Goal: Task Accomplishment & Management: Manage account settings

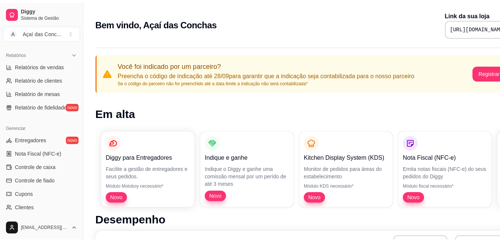
scroll to position [294, 0]
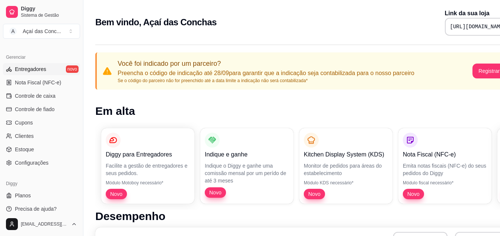
click at [28, 66] on span "Entregadores" at bounding box center [30, 69] width 31 height 7
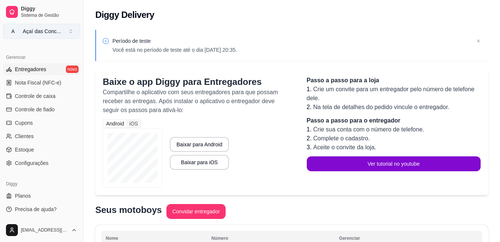
click at [66, 29] on button "A Açaí das Conc ..." at bounding box center [41, 31] width 77 height 15
click at [38, 66] on span "Entregadores" at bounding box center [30, 69] width 31 height 7
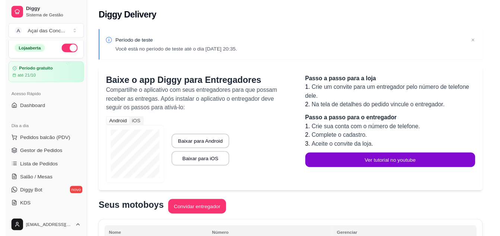
scroll to position [2, 0]
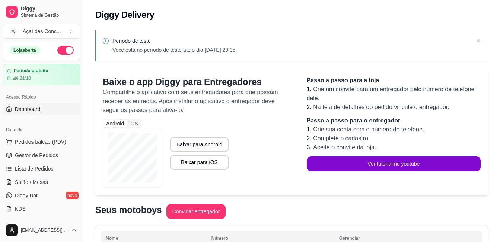
click at [39, 106] on span "Dashboard" at bounding box center [28, 108] width 26 height 7
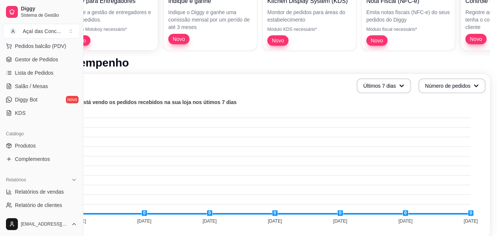
scroll to position [99, 0]
click at [35, 141] on link "Produtos" at bounding box center [41, 145] width 77 height 12
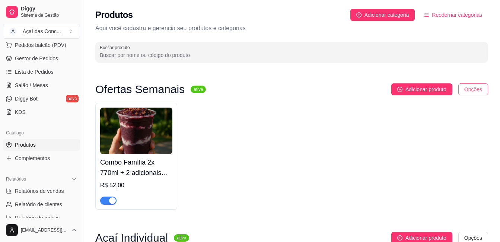
click at [470, 90] on html "Diggy Sistema de Gestão A Açaí das Conc ... Loja aberta Período gratuito até 21…" at bounding box center [250, 121] width 500 height 242
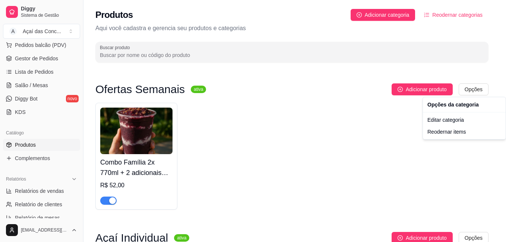
click at [154, 171] on html "Diggy Sistema de Gestão A Açaí das Conc ... Loja aberta Período gratuito até 21…" at bounding box center [253, 121] width 506 height 242
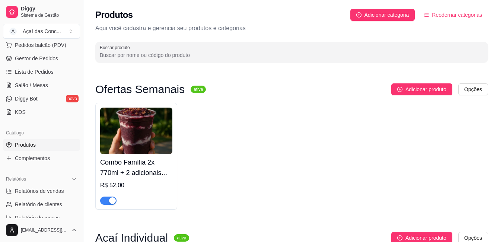
click at [154, 171] on h4 "Combo Família 2x 770ml + 2 adicionais grátis" at bounding box center [136, 167] width 72 height 21
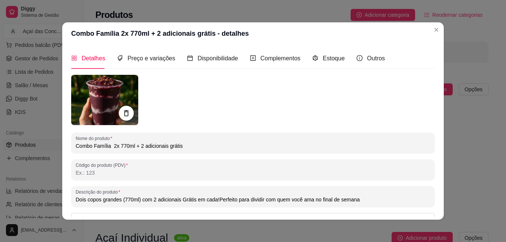
drag, startPoint x: 418, startPoint y: 58, endPoint x: 428, endPoint y: 63, distance: 10.8
click at [428, 63] on div "Detalhes Preço e variações Disponibilidade Complementos Estoque Outros Nome do …" at bounding box center [252, 132] width 363 height 169
click at [312, 54] on div "Estoque" at bounding box center [328, 58] width 32 height 9
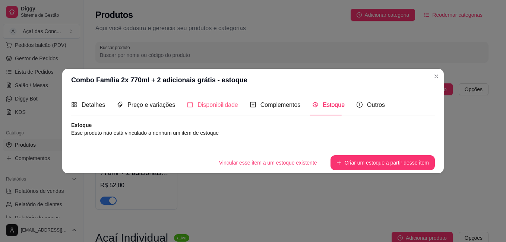
click at [211, 110] on div "Disponibilidade" at bounding box center [212, 104] width 51 height 21
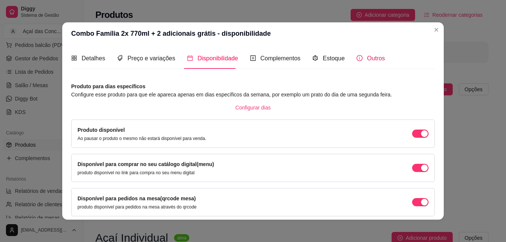
click at [367, 57] on span "Outros" at bounding box center [376, 58] width 18 height 6
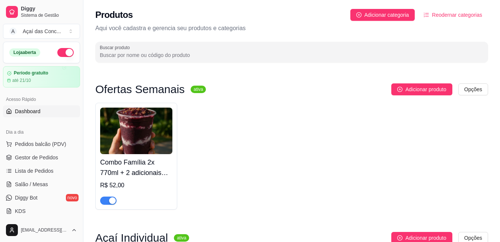
click at [46, 107] on link "Dashboard" at bounding box center [41, 111] width 77 height 12
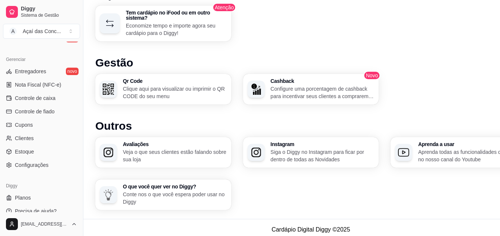
scroll to position [294, 0]
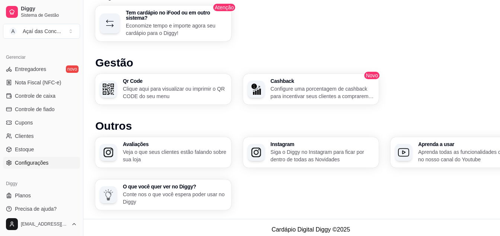
click at [44, 161] on span "Configurações" at bounding box center [32, 162] width 34 height 7
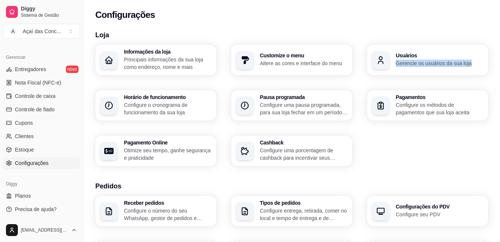
drag, startPoint x: 498, startPoint y: 49, endPoint x: 500, endPoint y: 58, distance: 9.7
copy div "Usuários Gerencie os usuários da sua loja"
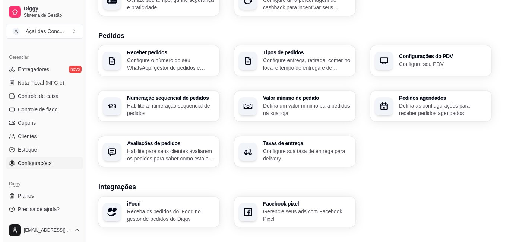
scroll to position [151, 0]
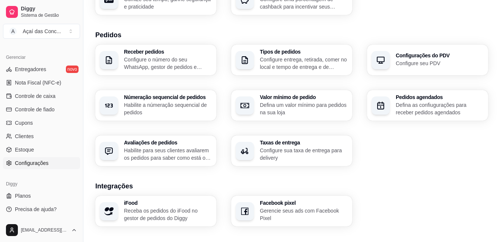
copy div "Usuários Gerencie os usuários da sua loja"
click at [300, 138] on div "Taxas de entrega Configure sua taxa de entrega para delivery" at bounding box center [291, 151] width 121 height 31
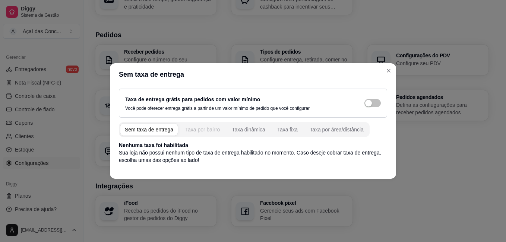
click at [201, 128] on div "Taxa por bairro" at bounding box center [202, 129] width 35 height 7
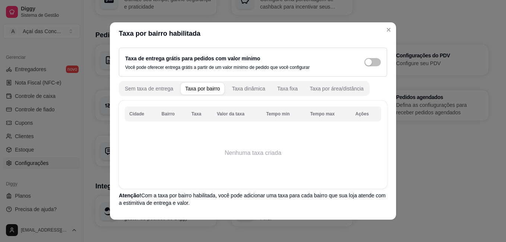
click at [256, 165] on td "Nenhuma taxa criada" at bounding box center [253, 153] width 256 height 60
click at [245, 94] on button "Taxa dinâmica" at bounding box center [248, 89] width 42 height 12
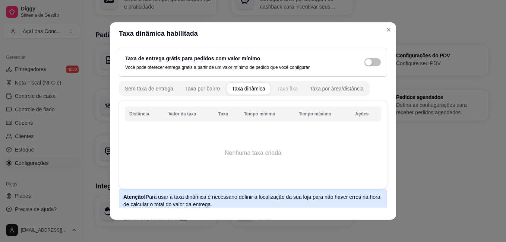
click at [287, 92] on div "Taxa fixa" at bounding box center [287, 88] width 20 height 7
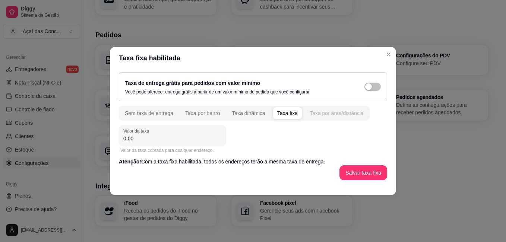
click at [316, 107] on button "Taxa por área/distância" at bounding box center [336, 113] width 63 height 12
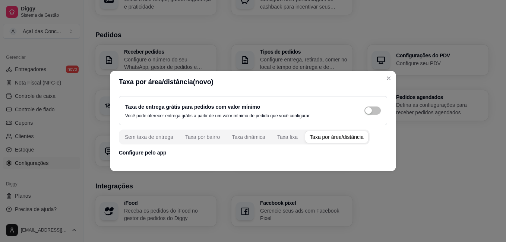
click at [147, 153] on p "Configure pelo app" at bounding box center [253, 152] width 268 height 7
click at [251, 138] on div "Taxa dinâmica" at bounding box center [249, 136] width 34 height 7
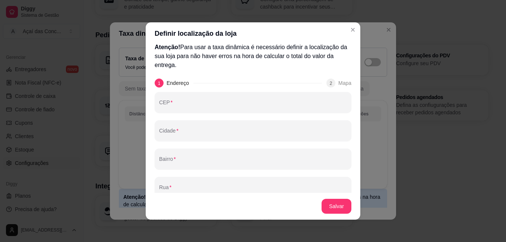
scroll to position [6, 0]
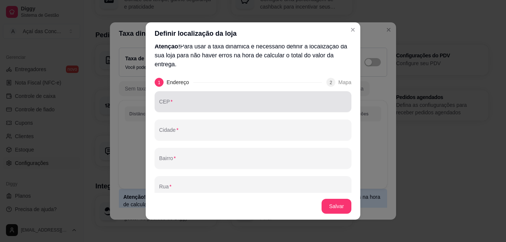
click at [247, 93] on div "CEP" at bounding box center [252, 101] width 197 height 21
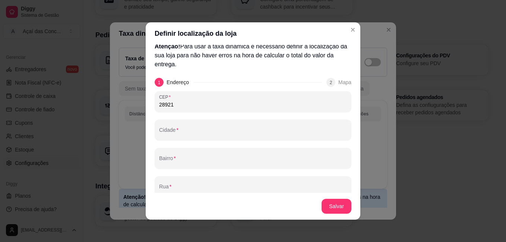
type input "28921-115"
type input "UF"
type input "20"
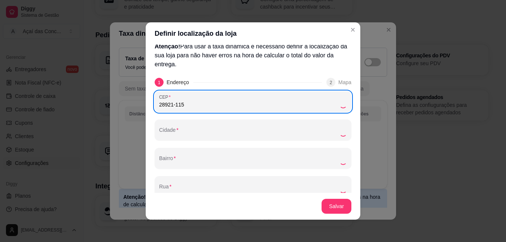
type input "Cabo Frio"
type input "Porto do Carro"
type input "[GEOGRAPHIC_DATA]"
type input "RJ"
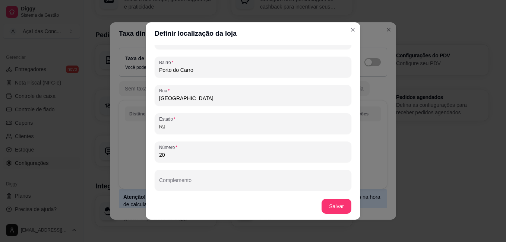
scroll to position [98, 0]
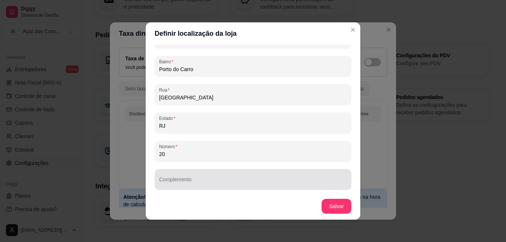
click at [301, 176] on div at bounding box center [253, 179] width 188 height 15
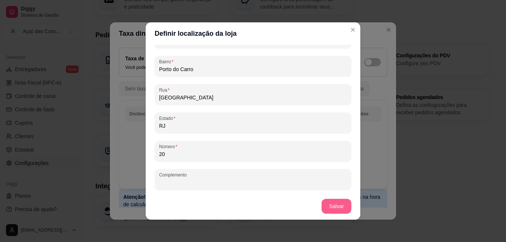
click at [328, 204] on button "Salvar" at bounding box center [336, 206] width 30 height 15
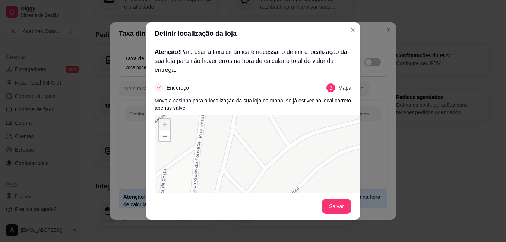
scroll to position [70, 0]
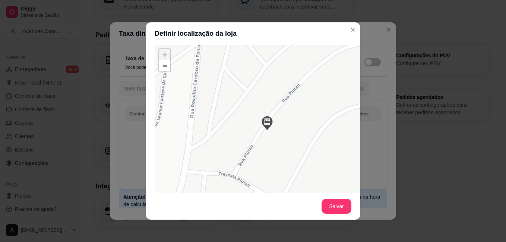
drag, startPoint x: 285, startPoint y: 148, endPoint x: 286, endPoint y: 115, distance: 33.2
click at [286, 115] on div "+ − Leaflet | © OSM & CartoDB" at bounding box center [265, 156] width 223 height 223
click at [266, 126] on img at bounding box center [267, 123] width 15 height 15
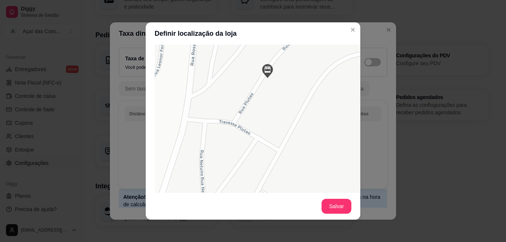
scroll to position [118, 0]
drag, startPoint x: 265, startPoint y: 74, endPoint x: 269, endPoint y: 66, distance: 9.2
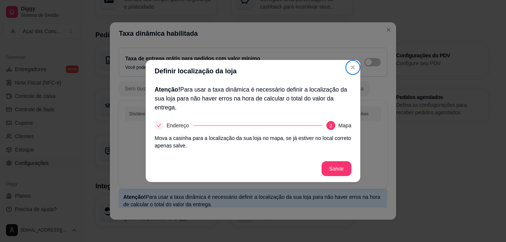
scroll to position [0, 0]
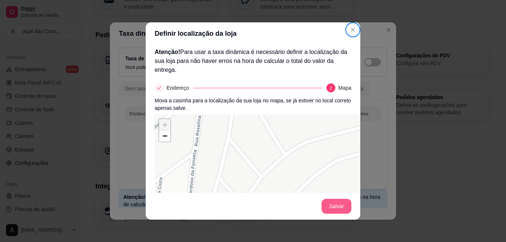
click at [333, 203] on button "Salvar" at bounding box center [336, 206] width 30 height 15
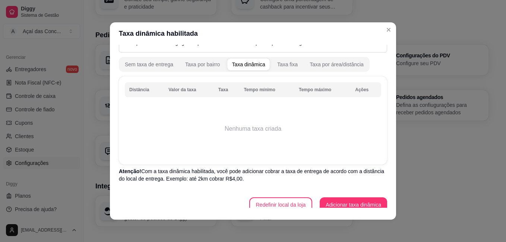
scroll to position [32, 0]
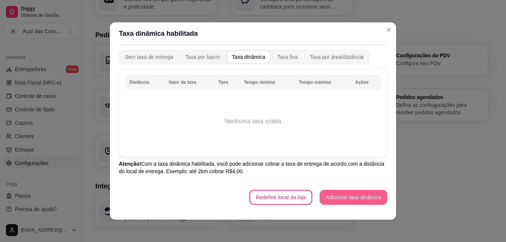
click at [335, 194] on button "Adicionar taxa dinâmica" at bounding box center [352, 197] width 67 height 15
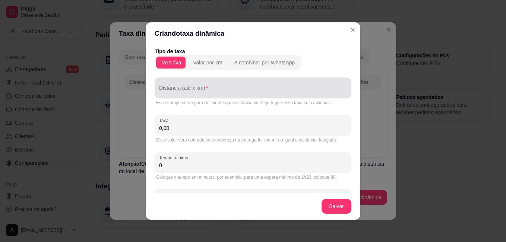
click at [240, 91] on input "Distância (até x km)" at bounding box center [253, 90] width 188 height 7
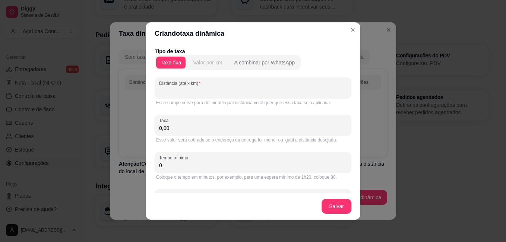
click at [209, 66] on div "Valor por km" at bounding box center [207, 62] width 29 height 7
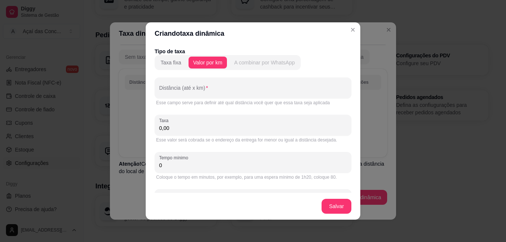
click at [240, 64] on div "A combinar por WhatsApp" at bounding box center [264, 62] width 61 height 7
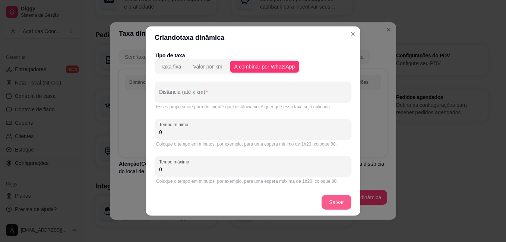
click at [337, 209] on button "Salvar" at bounding box center [336, 202] width 30 height 15
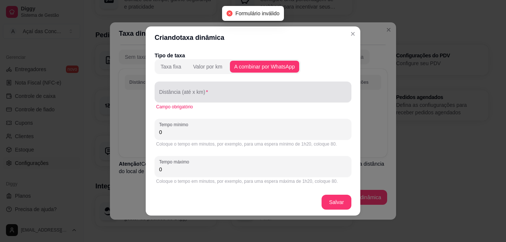
click at [230, 95] on input "Distância (até x km)" at bounding box center [253, 94] width 188 height 7
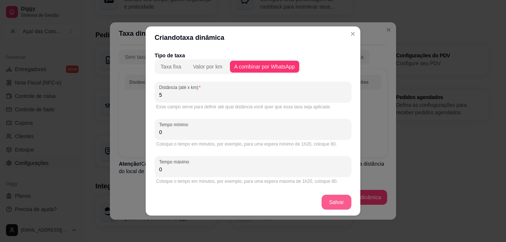
type input "5"
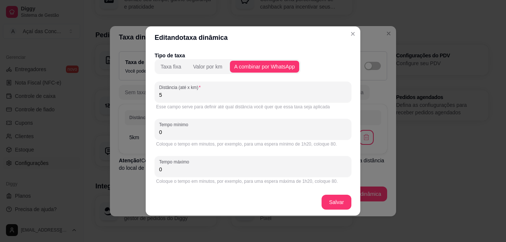
drag, startPoint x: 220, startPoint y: 100, endPoint x: 146, endPoint y: 97, distance: 73.4
click at [146, 97] on div "Tipo de taxa Taxa fixa Valor por km A combinar por WhatsApp Distância (até x km…" at bounding box center [253, 119] width 214 height 140
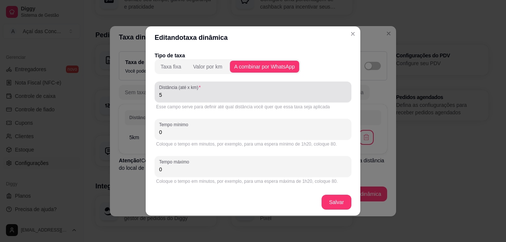
click at [166, 96] on input "5" at bounding box center [253, 94] width 188 height 7
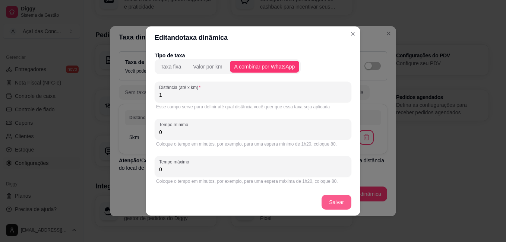
type input "1"
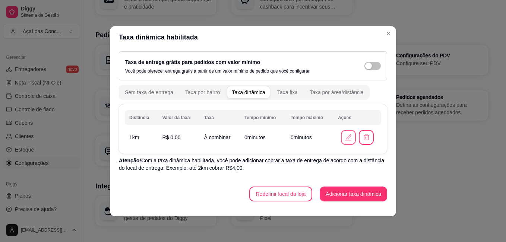
click at [344, 136] on icon "button" at bounding box center [348, 137] width 8 height 8
click at [364, 141] on button "button" at bounding box center [366, 137] width 15 height 15
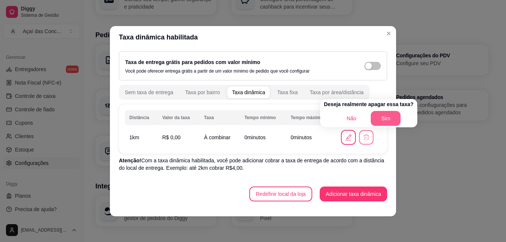
click at [375, 112] on button "Sim" at bounding box center [385, 118] width 30 height 15
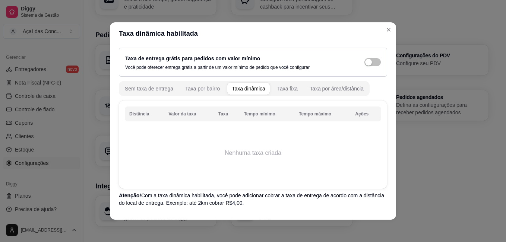
drag, startPoint x: 393, startPoint y: 129, endPoint x: 393, endPoint y: 154, distance: 24.9
click at [393, 154] on div "Taxa dinâmica habilitada Taxa de entrega grátis para pedidos com valor mínimo V…" at bounding box center [253, 121] width 506 height 242
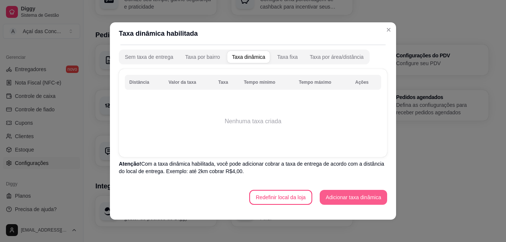
click at [351, 195] on button "Adicionar taxa dinâmica" at bounding box center [352, 197] width 67 height 15
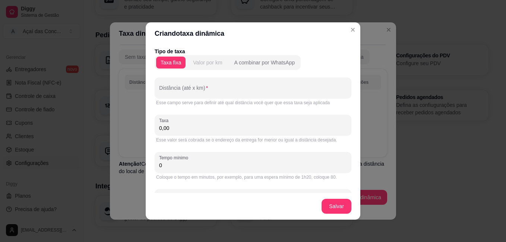
click at [221, 58] on button "Valor por km" at bounding box center [207, 63] width 38 height 12
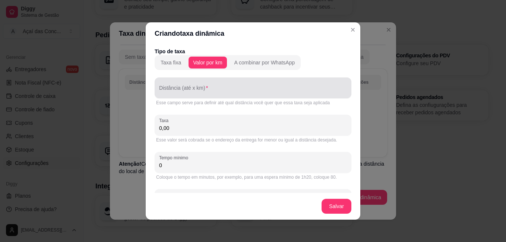
click at [205, 84] on div at bounding box center [253, 87] width 188 height 15
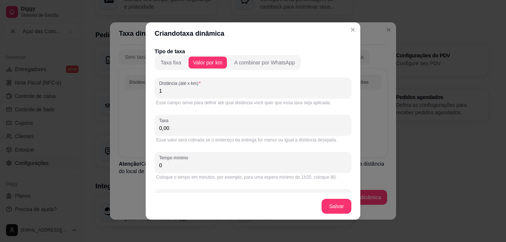
type input "1"
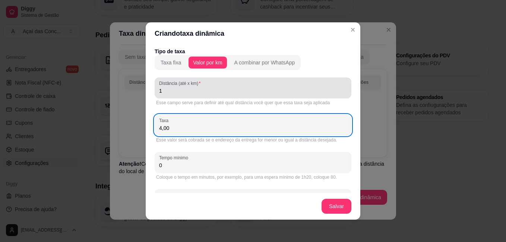
type input "4,00"
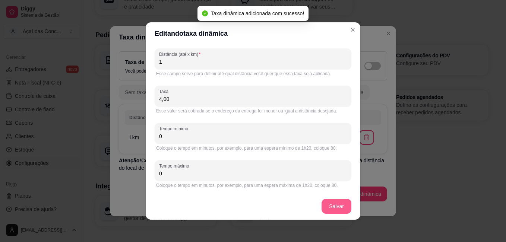
scroll to position [0, 0]
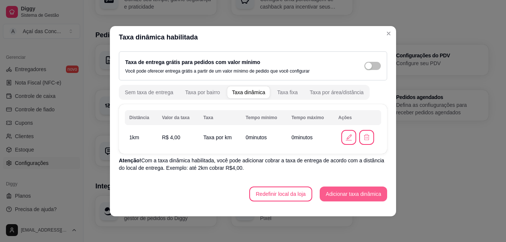
click at [344, 189] on button "Adicionar taxa dinâmica" at bounding box center [352, 194] width 67 height 15
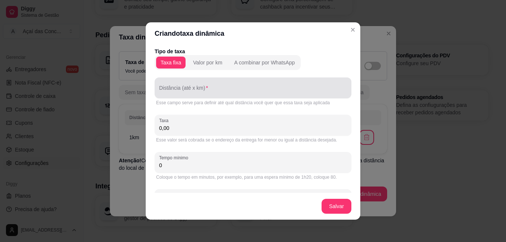
click at [204, 90] on div "Distância (até x km)" at bounding box center [252, 87] width 197 height 21
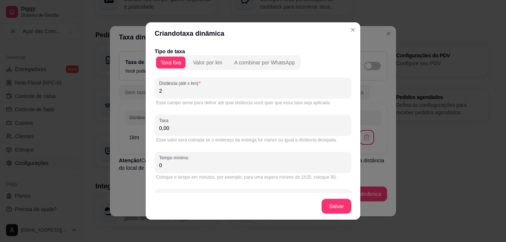
type input "2"
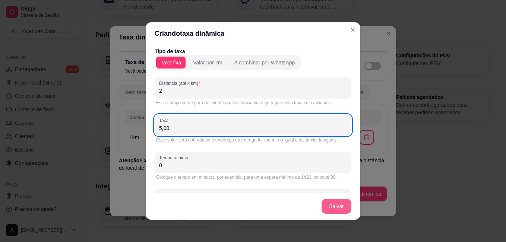
type input "5,00"
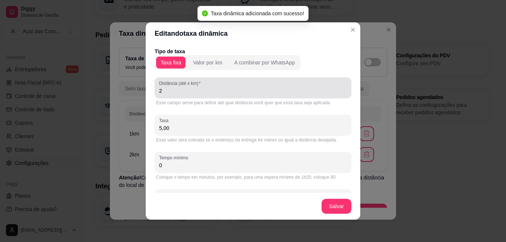
click at [208, 96] on div "Distância (até x km) 2" at bounding box center [252, 87] width 197 height 21
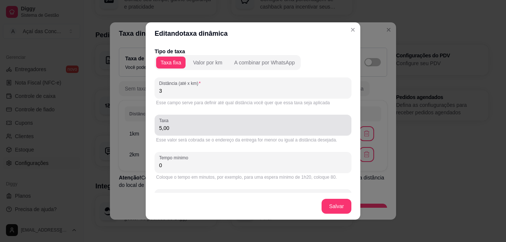
type input "3"
click at [202, 121] on div "5,00" at bounding box center [253, 125] width 188 height 15
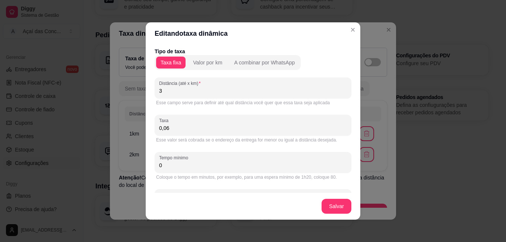
click at [202, 121] on div "0,06" at bounding box center [253, 125] width 188 height 15
type input "6,00"
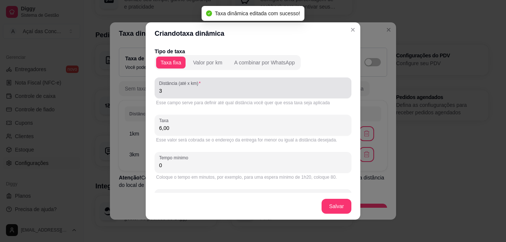
click at [184, 92] on input "3" at bounding box center [253, 90] width 188 height 7
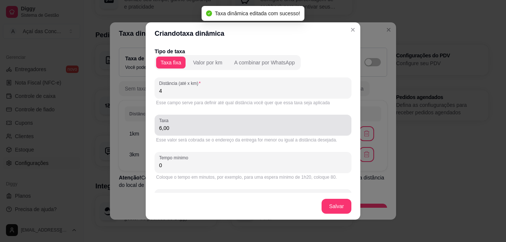
type input "4"
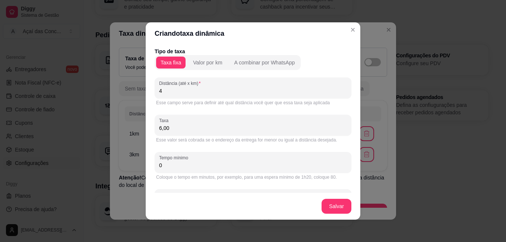
drag, startPoint x: 179, startPoint y: 120, endPoint x: 144, endPoint y: 126, distance: 34.9
click at [146, 126] on div "Tipo de taxa Taxa fixa Valor por km A combinar por WhatsApp Distância (até x km…" at bounding box center [253, 119] width 214 height 148
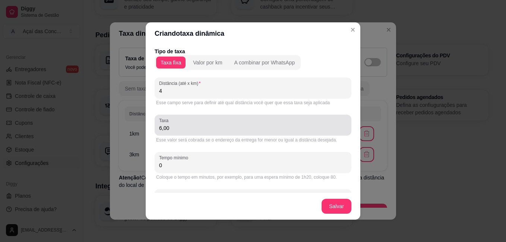
drag, startPoint x: 186, startPoint y: 122, endPoint x: 160, endPoint y: 125, distance: 25.5
click at [160, 125] on div "6,00" at bounding box center [253, 125] width 188 height 15
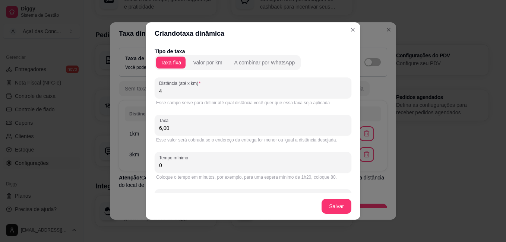
click at [187, 125] on input "6,00" at bounding box center [253, 127] width 188 height 7
type input "7,00"
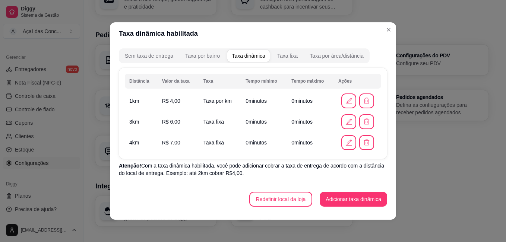
scroll to position [34, 0]
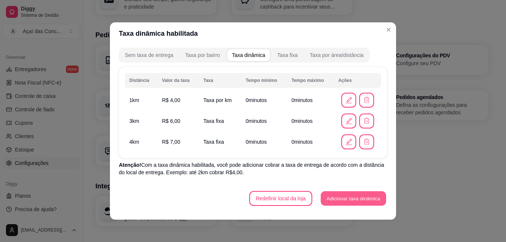
click at [364, 191] on button "Adicionar taxa dinâmica" at bounding box center [353, 198] width 65 height 15
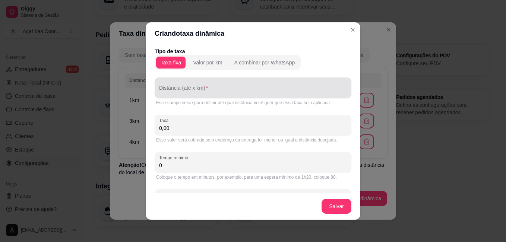
click at [216, 89] on input "Distância (até x km)" at bounding box center [253, 90] width 188 height 7
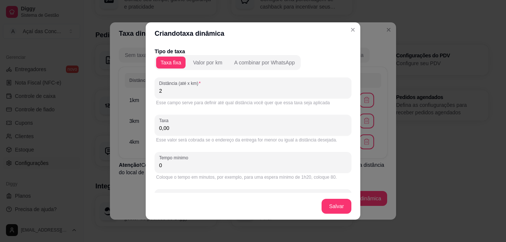
type input "2"
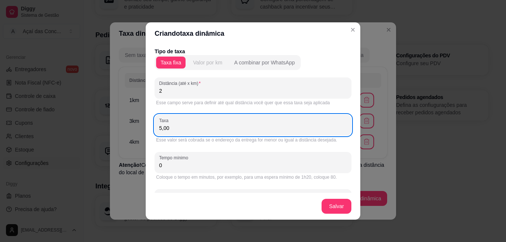
type input "5,00"
click at [203, 60] on div "Valor por km" at bounding box center [207, 62] width 29 height 7
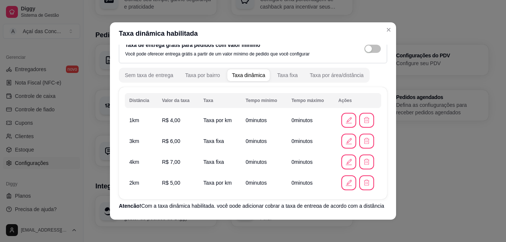
scroll to position [22, 0]
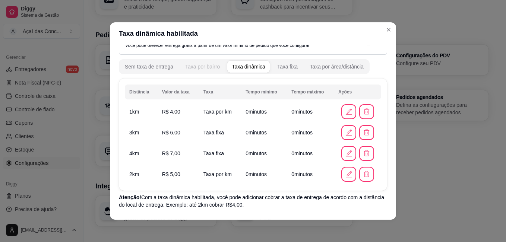
click at [193, 68] on div "Taxa por bairro" at bounding box center [202, 66] width 35 height 7
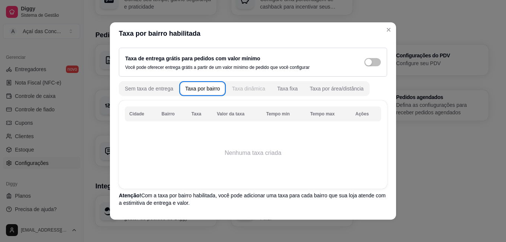
click at [250, 92] on button "Taxa dinâmica" at bounding box center [248, 89] width 42 height 12
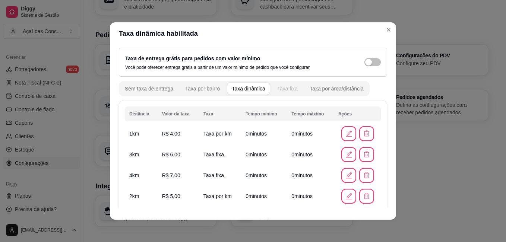
click at [274, 93] on button "Taxa fixa" at bounding box center [287, 89] width 29 height 12
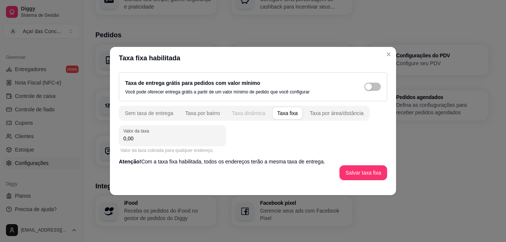
click at [253, 113] on div "Taxa dinâmica" at bounding box center [249, 112] width 34 height 7
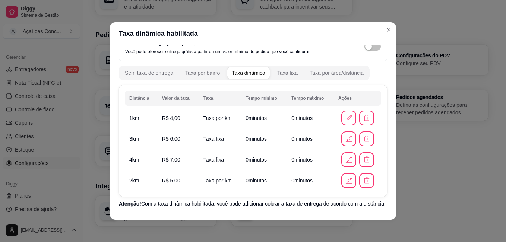
scroll to position [20, 0]
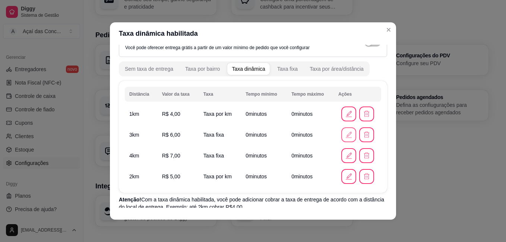
click at [344, 136] on icon "button" at bounding box center [348, 135] width 8 height 8
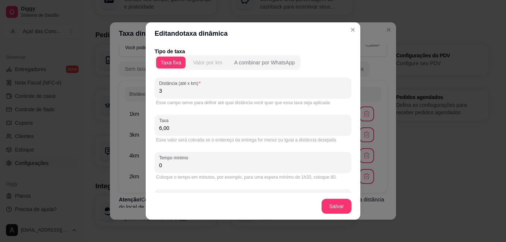
click at [210, 65] on div "Valor por km" at bounding box center [207, 62] width 29 height 7
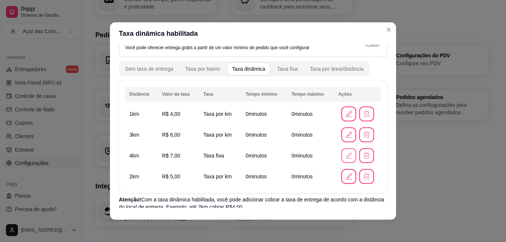
click at [341, 150] on button "button" at bounding box center [348, 155] width 15 height 15
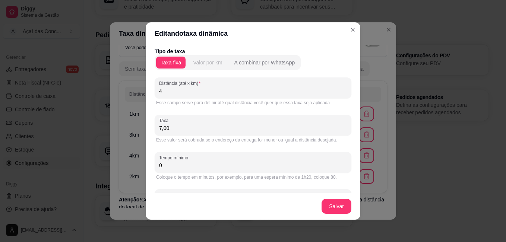
click at [208, 64] on div "Valor por km" at bounding box center [207, 62] width 29 height 7
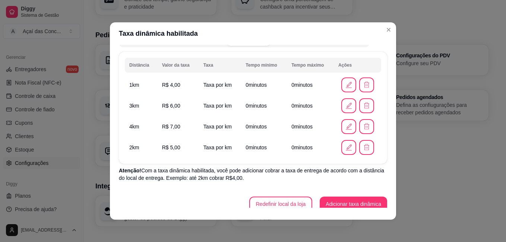
scroll to position [50, 0]
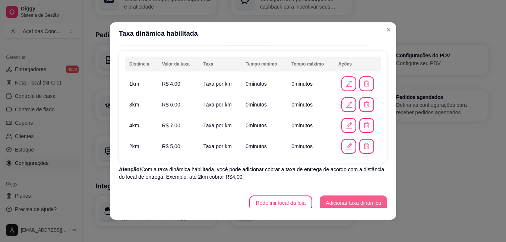
click at [341, 202] on button "Adicionar taxa dinâmica" at bounding box center [352, 202] width 67 height 15
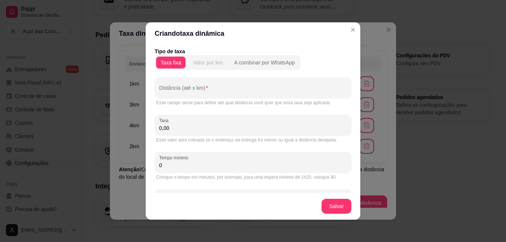
click at [205, 63] on div "Valor por km" at bounding box center [207, 62] width 29 height 7
click at [173, 66] on div "Taxa fixa" at bounding box center [170, 62] width 20 height 7
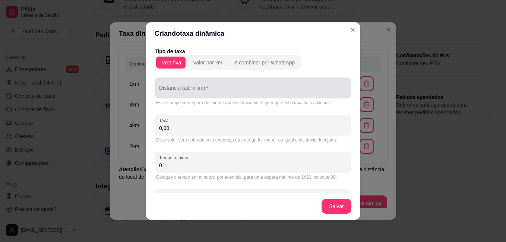
click at [209, 82] on div at bounding box center [253, 87] width 188 height 15
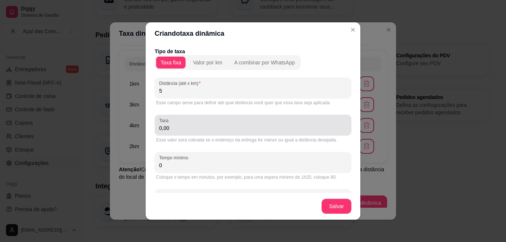
type input "5"
drag, startPoint x: 189, startPoint y: 120, endPoint x: 145, endPoint y: 121, distance: 44.3
click at [146, 121] on div "Tipo de taxa Taxa fixa Valor por km A combinar por WhatsApp Distância (até x km…" at bounding box center [253, 119] width 214 height 148
click at [172, 122] on div "0,00" at bounding box center [253, 125] width 188 height 15
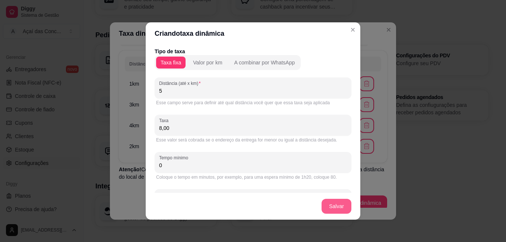
type input "8,00"
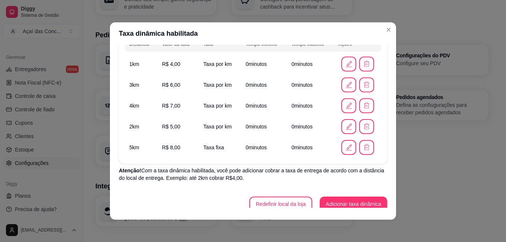
scroll to position [76, 0]
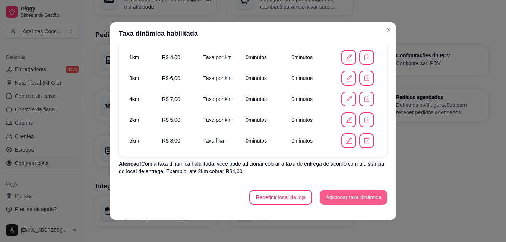
click at [353, 192] on button "Adicionar taxa dinâmica" at bounding box center [352, 197] width 67 height 15
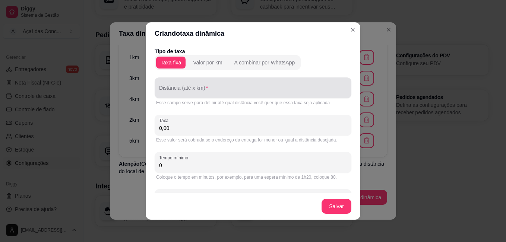
click at [212, 94] on input "Distância (até x km)" at bounding box center [253, 90] width 188 height 7
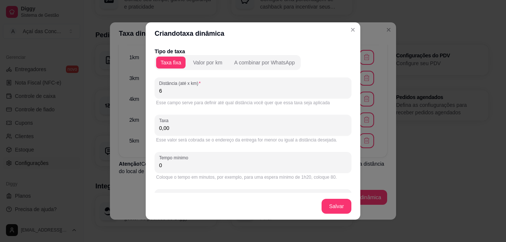
type input "6"
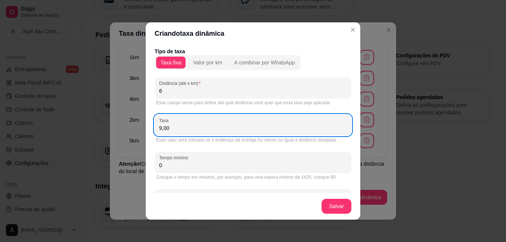
type input "9,00"
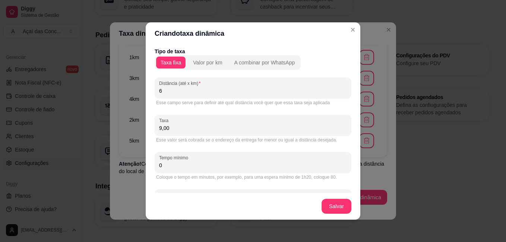
drag, startPoint x: 329, startPoint y: 198, endPoint x: 334, endPoint y: 210, distance: 12.7
click at [334, 210] on footer "Salvar" at bounding box center [253, 206] width 214 height 27
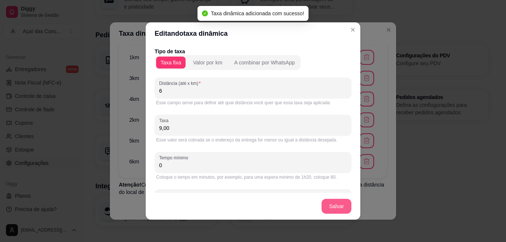
copy section "Coloque o tempo em minutos, por exemplo, para uma espera máxima de 1h20, coloqu…"
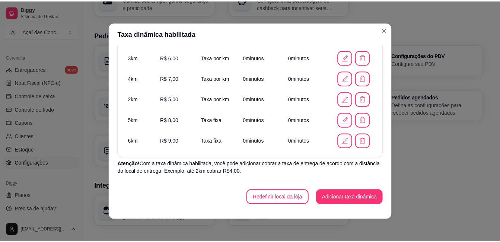
scroll to position [0, 0]
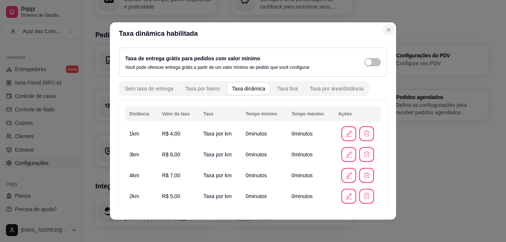
copy section "Coloque o tempo em minutos, por exemplo, para uma espera máxima de 1h20, coloqu…"
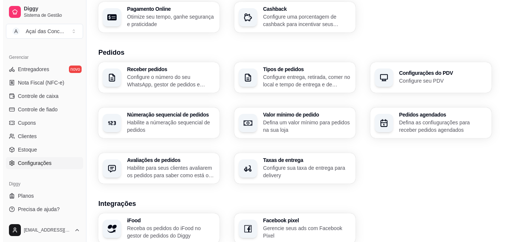
scroll to position [135, 0]
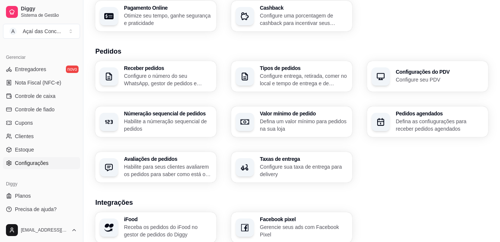
copy section "Coloque o tempo em minutos, por exemplo, para uma espera máxima de 1h20, coloqu…"
click at [178, 133] on div "Númeração sequencial de pedidos Habilite a númeração sequencial de pedidos" at bounding box center [155, 121] width 121 height 31
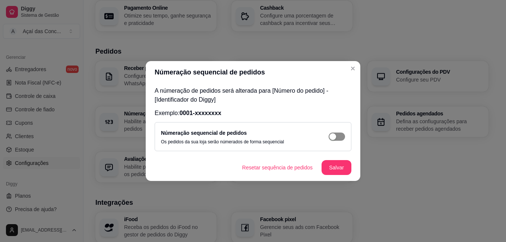
click at [329, 136] on span "button" at bounding box center [336, 137] width 16 height 8
click at [337, 171] on button "Salvar" at bounding box center [336, 167] width 30 height 15
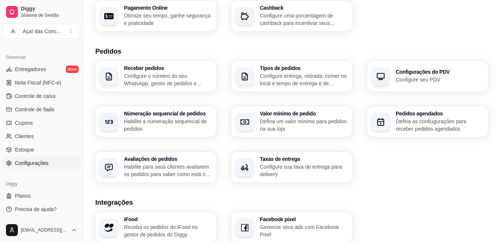
click at [159, 82] on p "Configure o número do seu WhatsApp, gestor de pedidos e outros" at bounding box center [168, 79] width 88 height 15
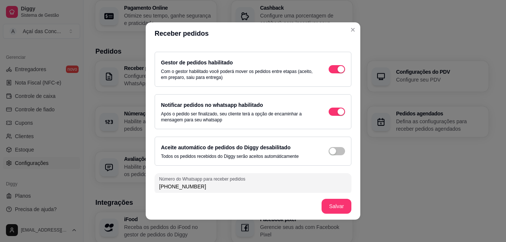
scroll to position [36, 0]
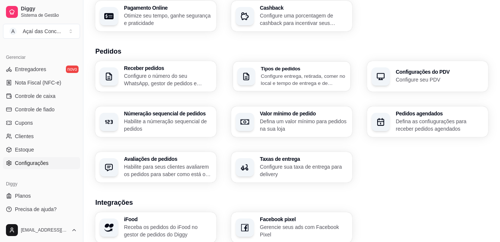
click at [261, 74] on p "Configure entrega, retirada, comer no local e tempo de entrega e de retirada" at bounding box center [303, 79] width 85 height 15
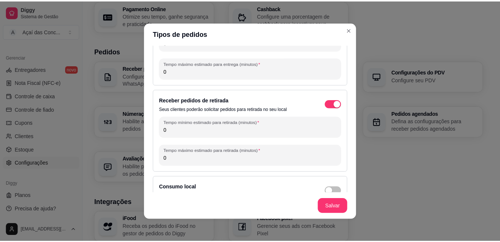
scroll to position [61, 0]
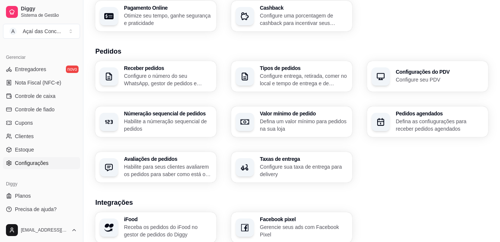
click at [350, 29] on div "Cashback Configure uma porcentagem de cashback para incentivar seus clientes a …" at bounding box center [291, 16] width 121 height 31
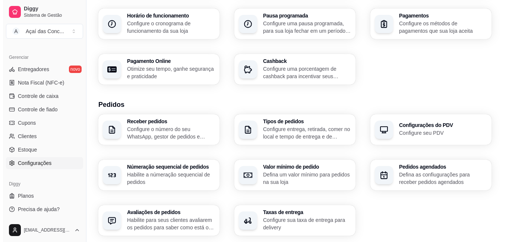
scroll to position [81, 0]
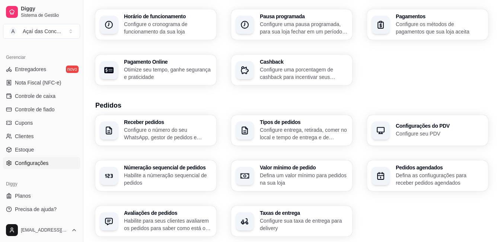
click at [182, 70] on p "Otimize seu tempo, ganhe segurança e praticidade" at bounding box center [168, 73] width 88 height 15
select select "4.98"
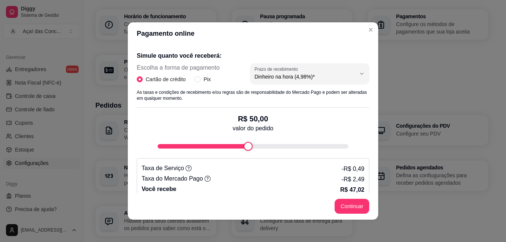
scroll to position [152, 0]
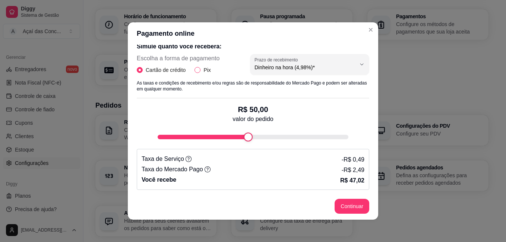
click at [197, 71] on input "Pix" at bounding box center [197, 70] width 6 height 6
radio input "true"
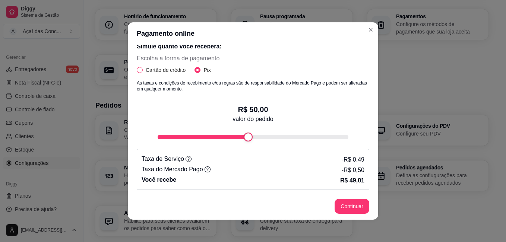
click at [163, 72] on span "Cartão de crédito" at bounding box center [166, 70] width 46 height 8
click at [143, 72] on input "Cartão de crédito" at bounding box center [140, 70] width 6 height 6
radio input "true"
radio input "false"
select select "4.98"
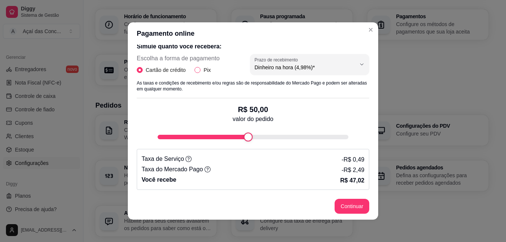
click at [201, 67] on span "Pix" at bounding box center [206, 70] width 13 height 8
click at [200, 67] on input "Pix" at bounding box center [197, 70] width 6 height 6
radio input "true"
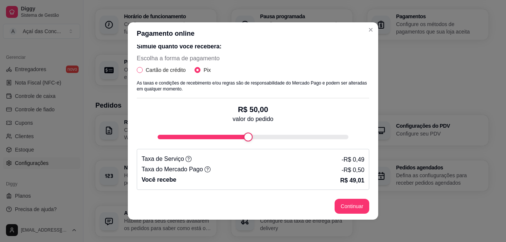
click at [172, 71] on span "Cartão de crédito" at bounding box center [166, 70] width 46 height 8
click at [143, 71] on input "Cartão de crédito" at bounding box center [140, 70] width 6 height 6
radio input "true"
radio input "false"
select select "4.98"
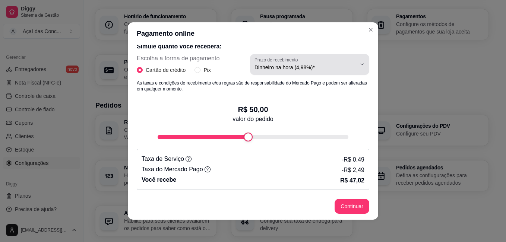
click at [283, 60] on label "Prazo de recebimento" at bounding box center [277, 60] width 46 height 6
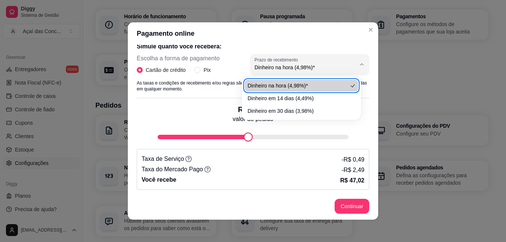
click at [208, 86] on p "As taxas e condições de recebimento e/ou regras são de responsabilidade do Merc…" at bounding box center [253, 86] width 232 height 12
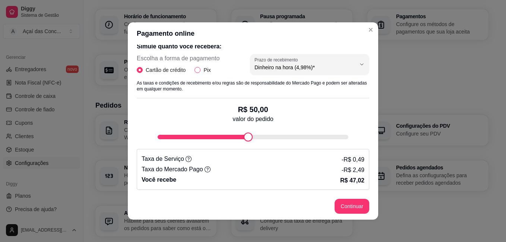
click at [197, 69] on input "Pix" at bounding box center [197, 70] width 6 height 6
radio input "true"
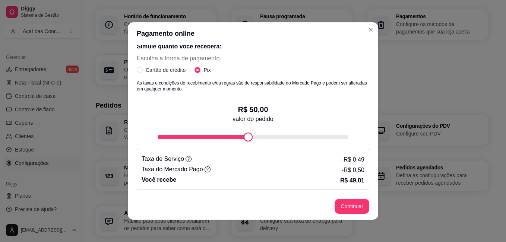
click at [352, 197] on footer "Continuar" at bounding box center [253, 206] width 250 height 27
click at [166, 71] on span "Cartão de crédito" at bounding box center [166, 70] width 46 height 8
click at [143, 71] on input "Cartão de crédito" at bounding box center [140, 70] width 6 height 6
radio input "true"
radio input "false"
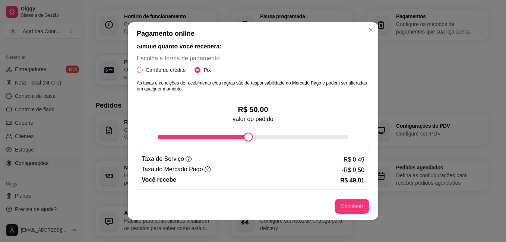
select select "4.98"
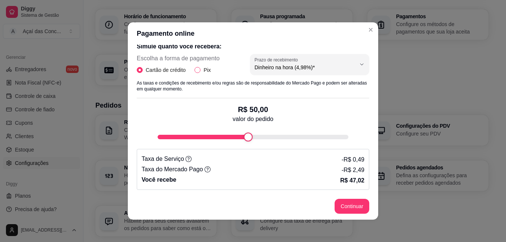
click at [200, 68] on span "Pix" at bounding box center [206, 70] width 13 height 8
click at [200, 68] on input "Pix" at bounding box center [197, 70] width 6 height 6
radio input "true"
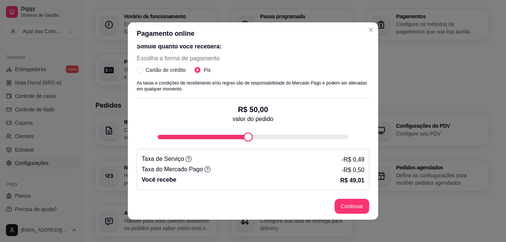
click at [185, 158] on icon at bounding box center [188, 159] width 6 height 6
click at [156, 72] on span "Cartão de crédito" at bounding box center [166, 70] width 46 height 8
click at [143, 72] on input "Cartão de crédito" at bounding box center [140, 70] width 6 height 6
radio input "true"
radio input "false"
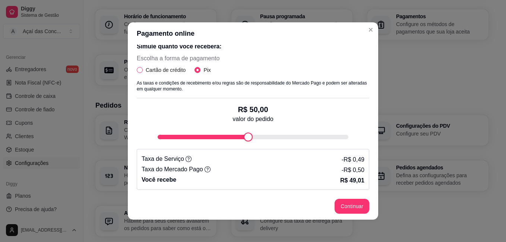
select select "4.98"
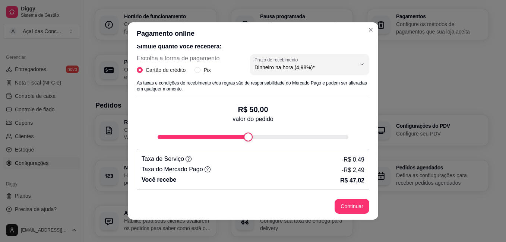
click at [185, 157] on icon at bounding box center [188, 159] width 6 height 6
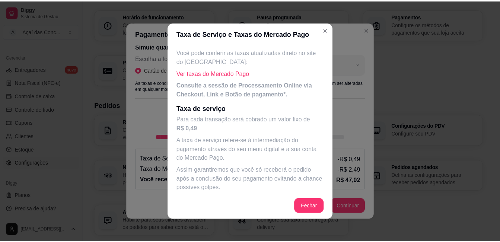
scroll to position [100, 0]
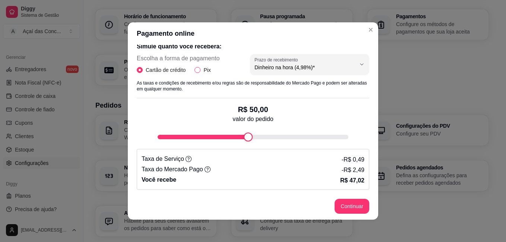
click at [201, 73] on span "Pix" at bounding box center [206, 70] width 13 height 8
click at [200, 73] on input "Pix" at bounding box center [197, 70] width 6 height 6
radio input "true"
radio input "false"
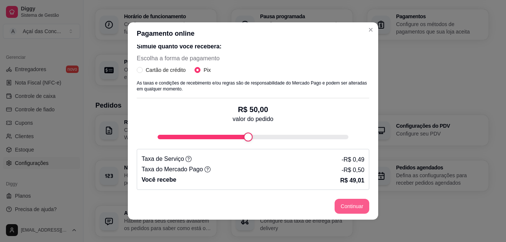
click at [359, 212] on button "Continuar" at bounding box center [351, 206] width 35 height 15
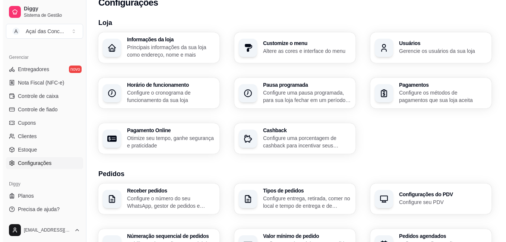
scroll to position [0, 0]
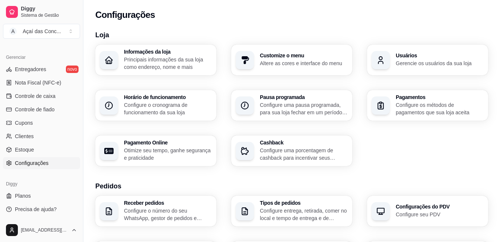
click at [321, 54] on h3 "Customize o menu" at bounding box center [304, 55] width 88 height 5
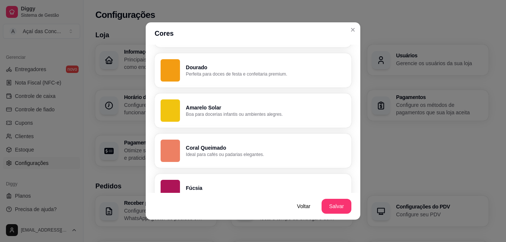
scroll to position [482, 0]
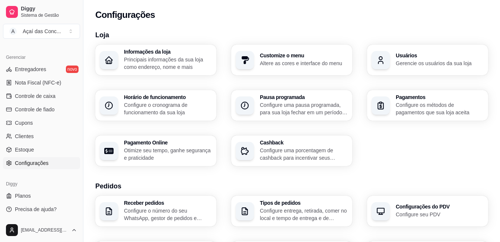
click at [180, 59] on p "Principais informações da sua loja como endereço, nome e mais" at bounding box center [168, 63] width 88 height 15
click at [302, 51] on div "Customize o menu Altere as cores e interface do menu" at bounding box center [291, 60] width 121 height 31
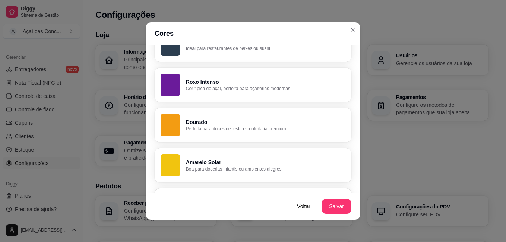
scroll to position [410, 0]
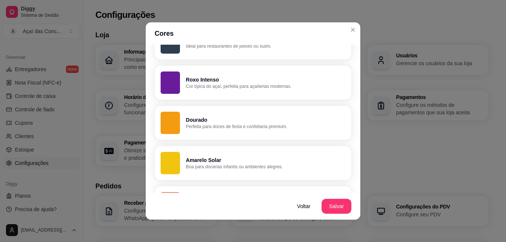
click at [275, 79] on p "Roxo Intenso" at bounding box center [265, 79] width 159 height 7
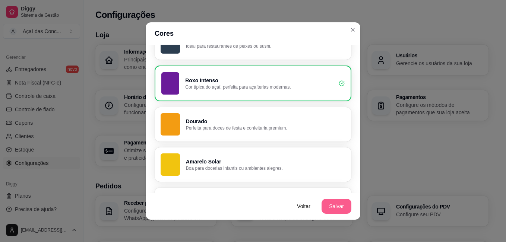
click at [342, 201] on button "Salvar" at bounding box center [336, 206] width 30 height 15
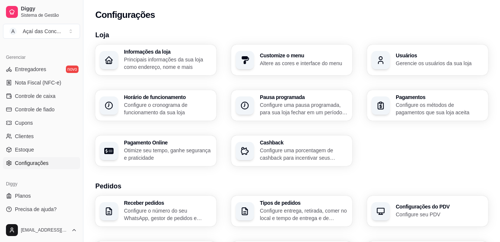
click at [124, 61] on p "Principais informações da sua loja como endereço, nome e mais" at bounding box center [168, 63] width 88 height 15
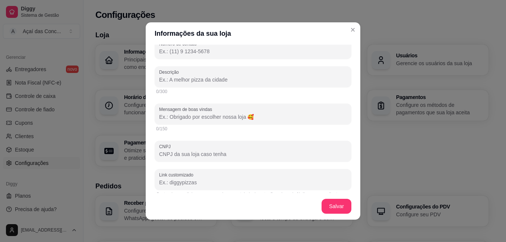
scroll to position [166, 0]
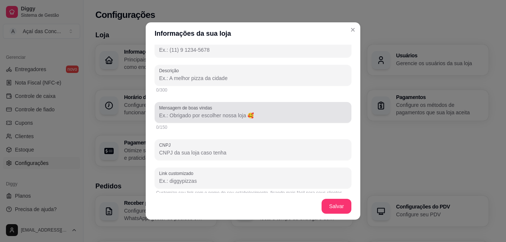
click at [242, 119] on input "Mensagem de boas vindas" at bounding box center [253, 115] width 188 height 7
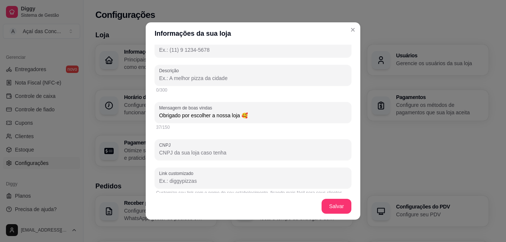
type input "Obrigado por escolher a nossa loja 🥰"
drag, startPoint x: 351, startPoint y: 101, endPoint x: 351, endPoint y: 97, distance: 4.1
click at [351, 97] on div "Informações principais Nome da loja Açaí das Conchas Número de contato Descriçã…" at bounding box center [253, 119] width 214 height 148
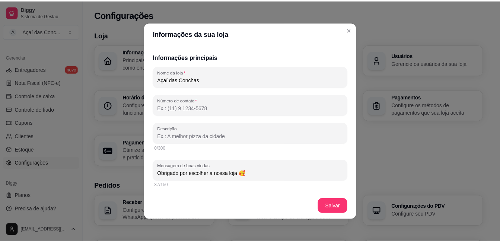
scroll to position [106, 0]
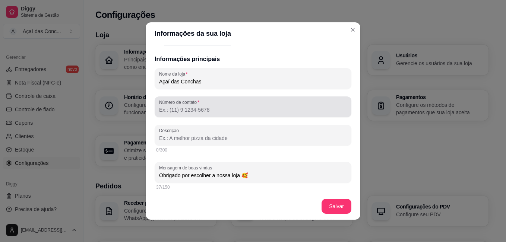
click at [271, 102] on div at bounding box center [253, 106] width 188 height 15
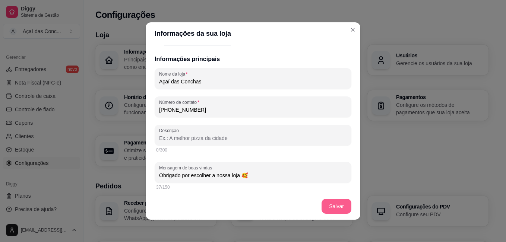
type input "[PHONE_NUMBER]"
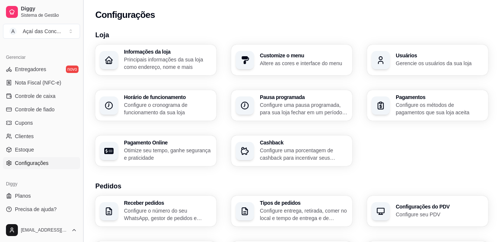
click at [80, 153] on button "Toggle Sidebar" at bounding box center [83, 121] width 6 height 242
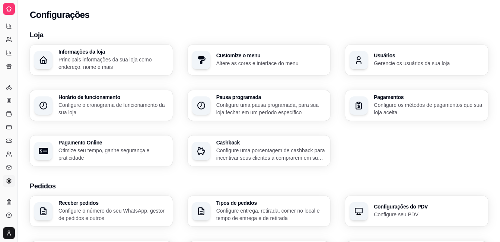
scroll to position [144, 0]
click at [8, 14] on div at bounding box center [9, 9] width 12 height 12
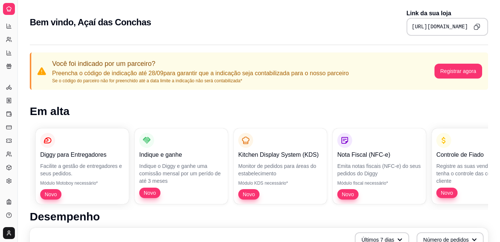
click at [477, 26] on icon "Copy to clipboard" at bounding box center [477, 26] width 1 height 1
